Goal: Transaction & Acquisition: Purchase product/service

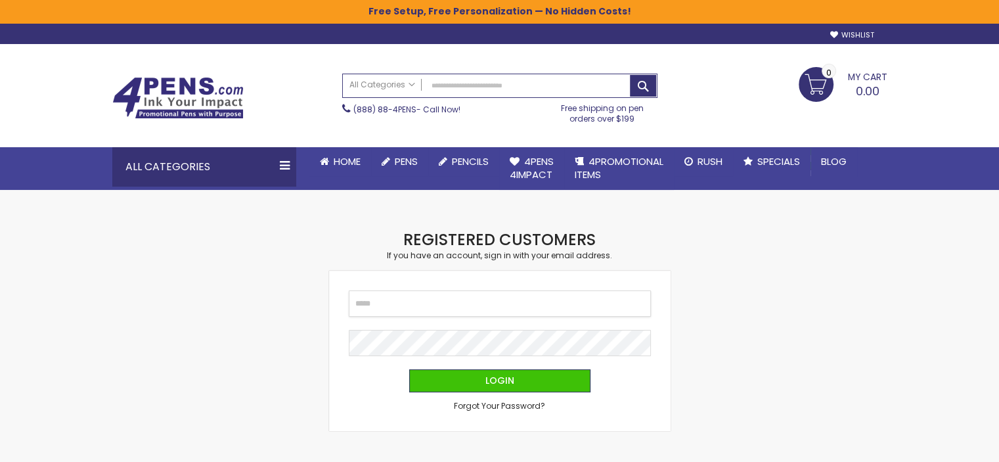
click at [444, 306] on input "Email" at bounding box center [500, 303] width 302 height 26
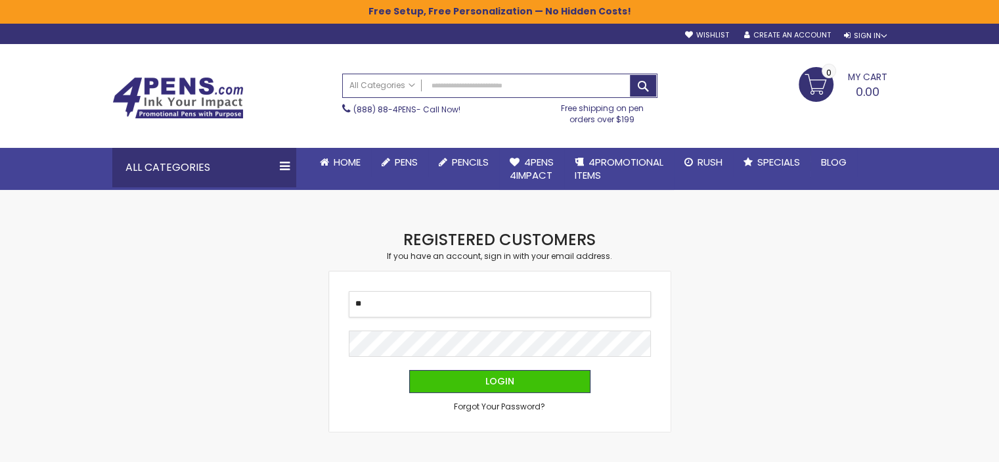
type input "*"
type input "**********"
click at [409, 370] on button "Login" at bounding box center [499, 381] width 181 height 23
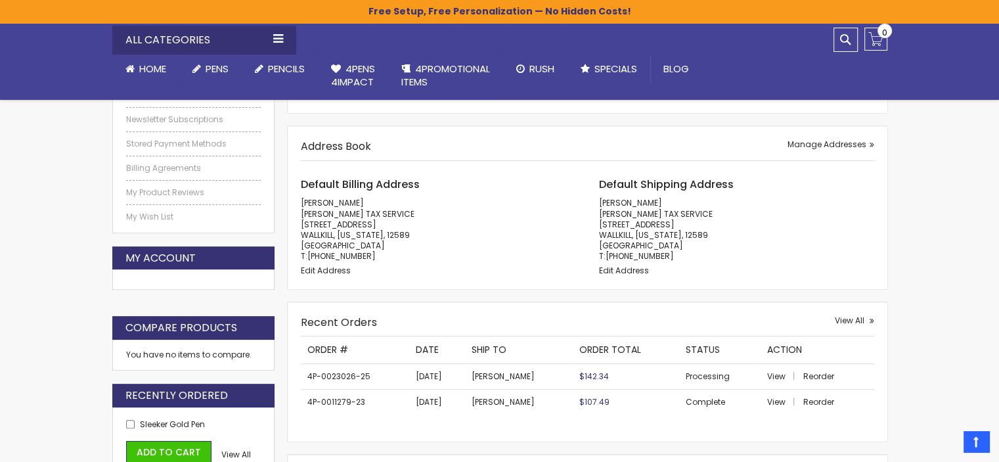
scroll to position [263, 0]
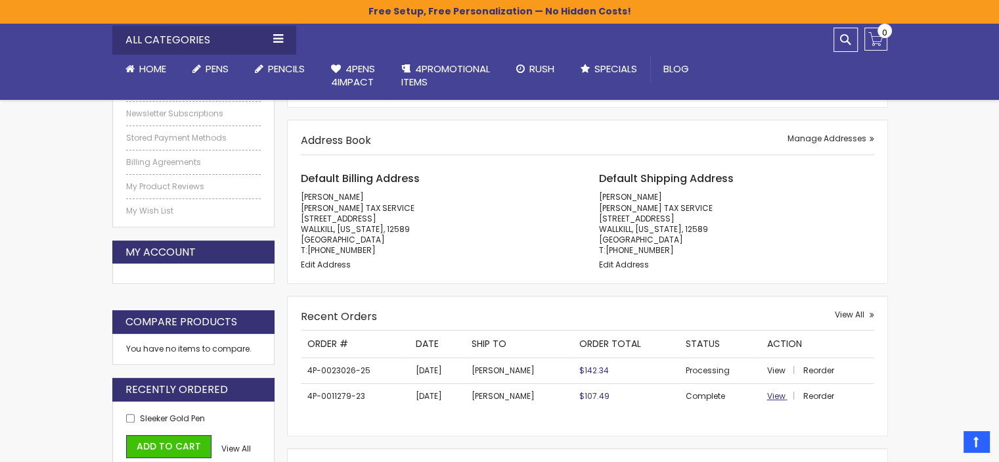
click at [766, 396] on span "View" at bounding box center [775, 395] width 18 height 11
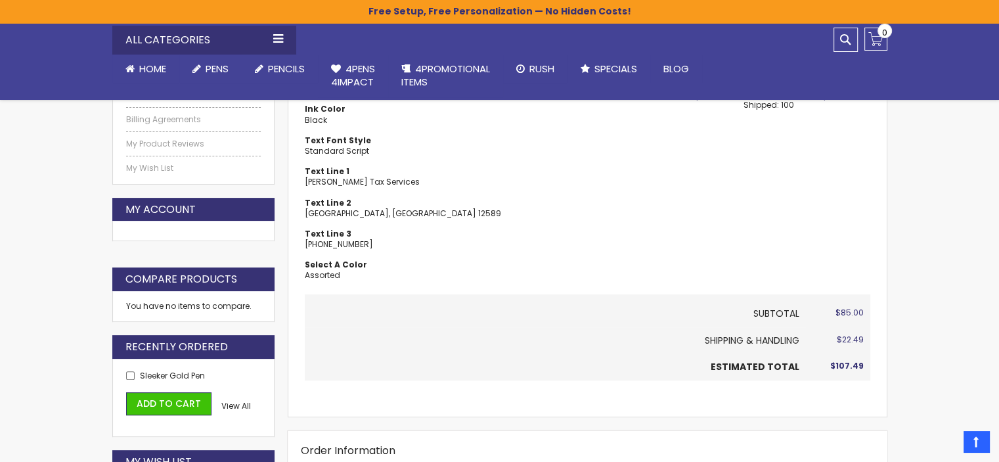
scroll to position [328, 0]
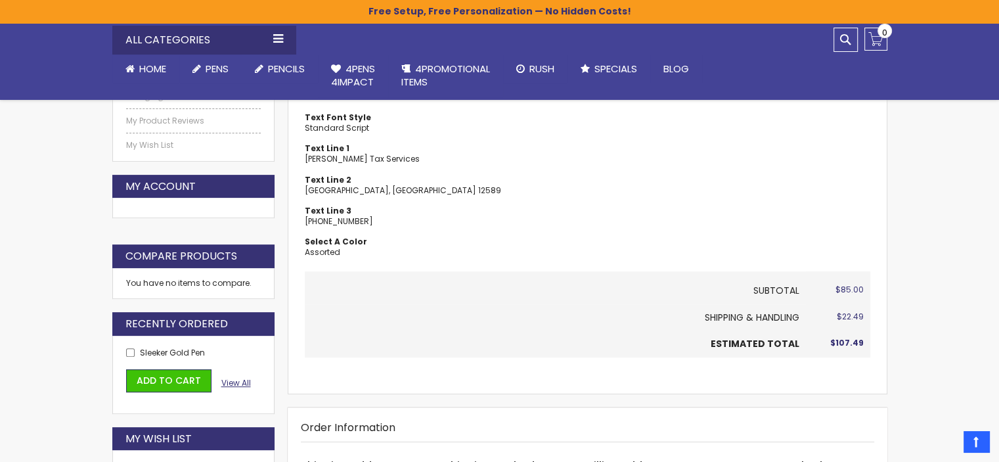
click at [232, 384] on span "View All" at bounding box center [236, 382] width 30 height 11
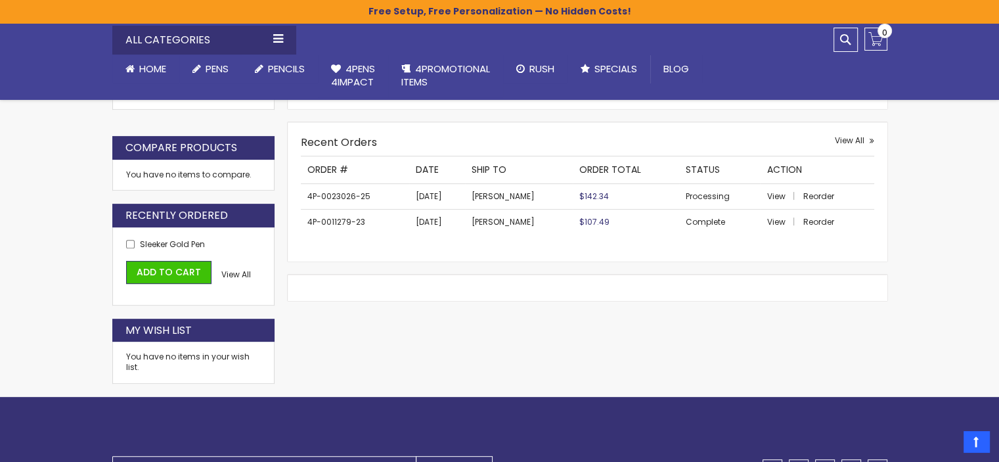
scroll to position [460, 0]
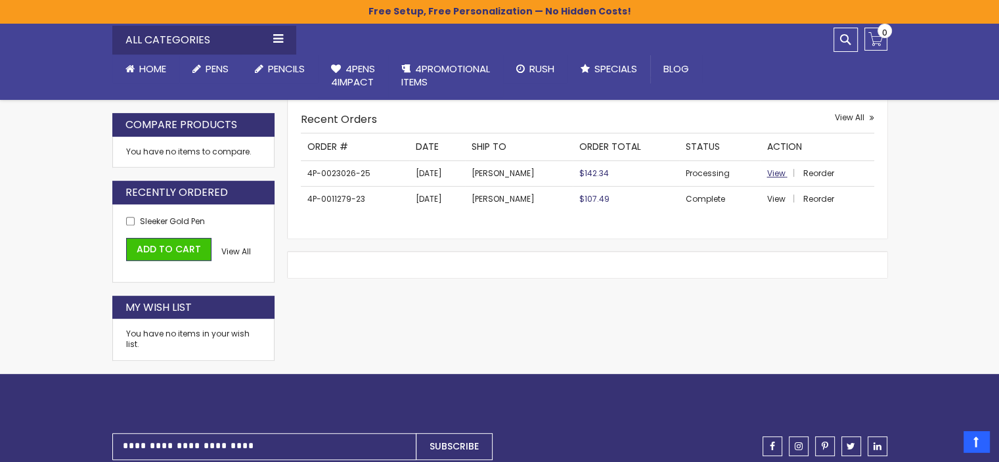
click at [768, 174] on span "View" at bounding box center [775, 172] width 18 height 11
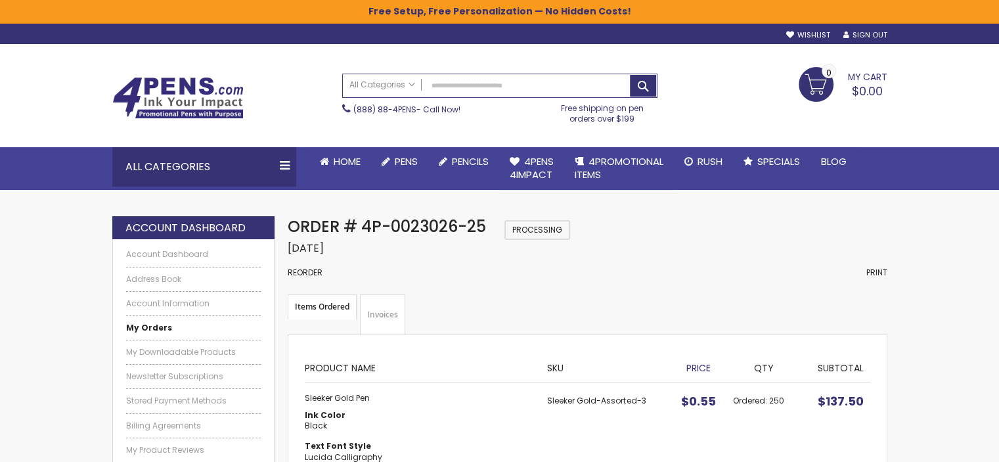
scroll to position [197, 0]
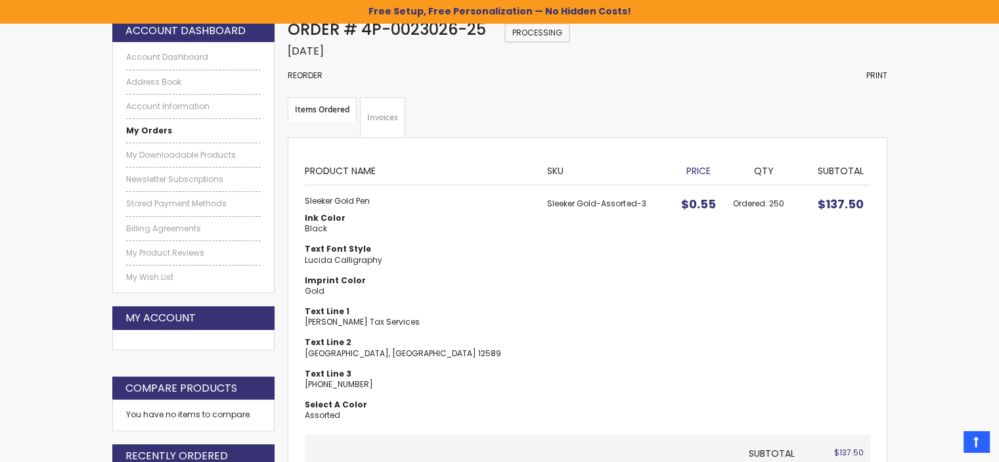
drag, startPoint x: 457, startPoint y: 202, endPoint x: 553, endPoint y: 205, distance: 96.6
click at [561, 209] on td "Sleeker Gold-Assorted-3" at bounding box center [605, 309] width 130 height 249
copy td "Sleeker Gold-Assorted-3"
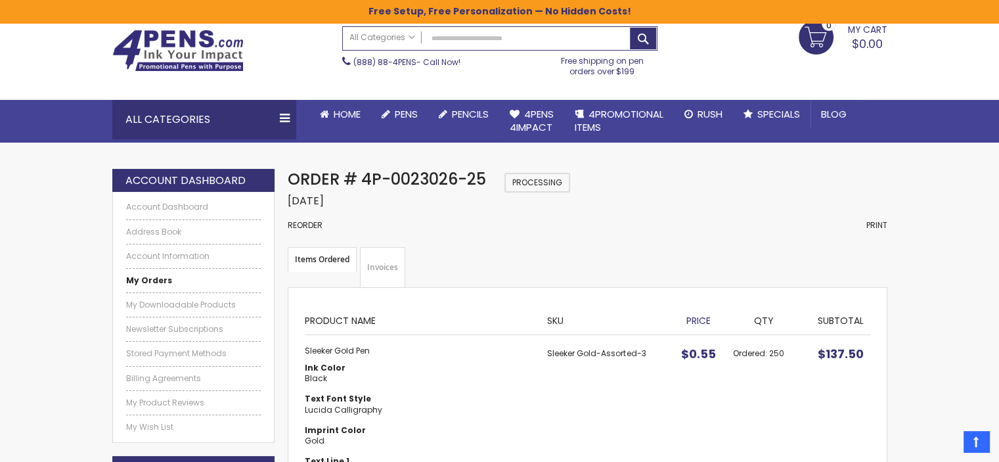
scroll to position [0, 0]
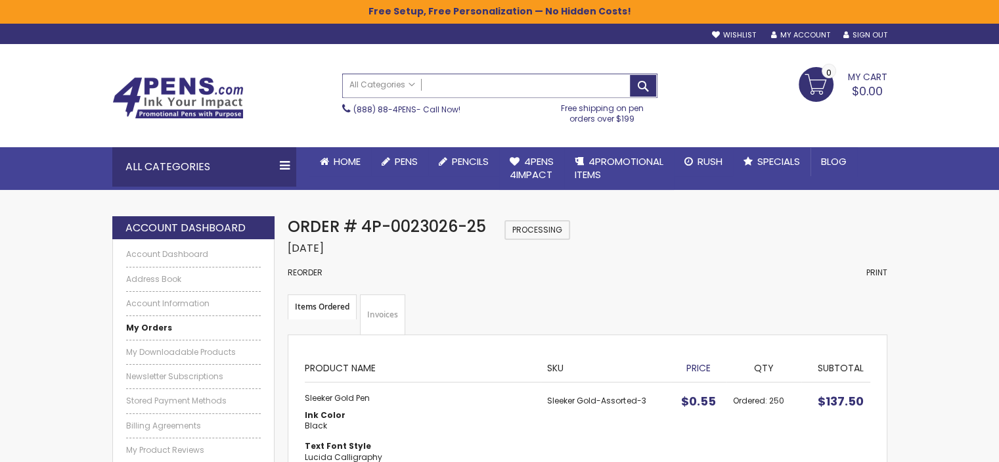
paste input "**********"
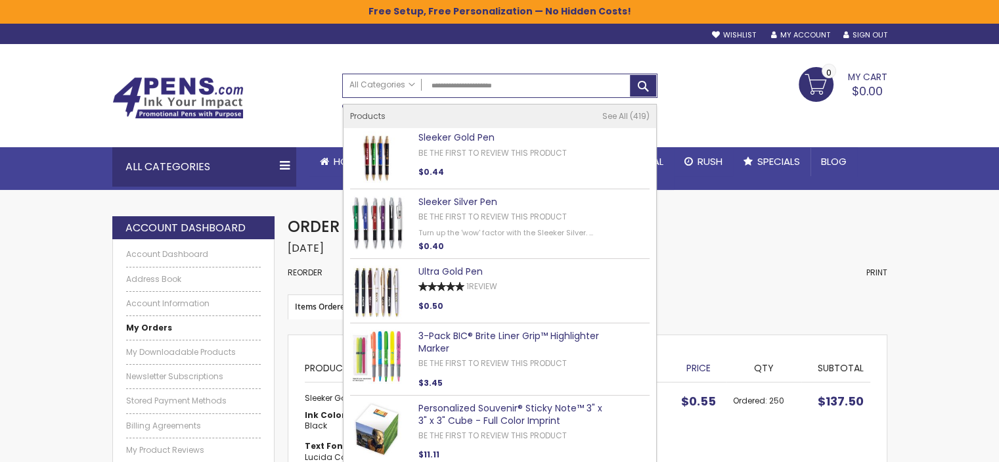
click at [457, 139] on link "Sleeker Gold Pen" at bounding box center [456, 137] width 76 height 13
type input "**********"
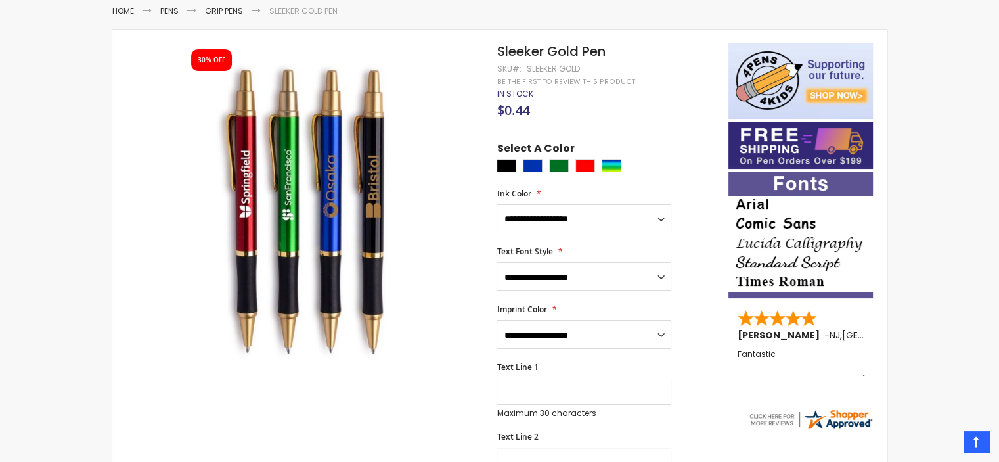
scroll to position [219, 0]
